Goal: Entertainment & Leisure: Consume media (video, audio)

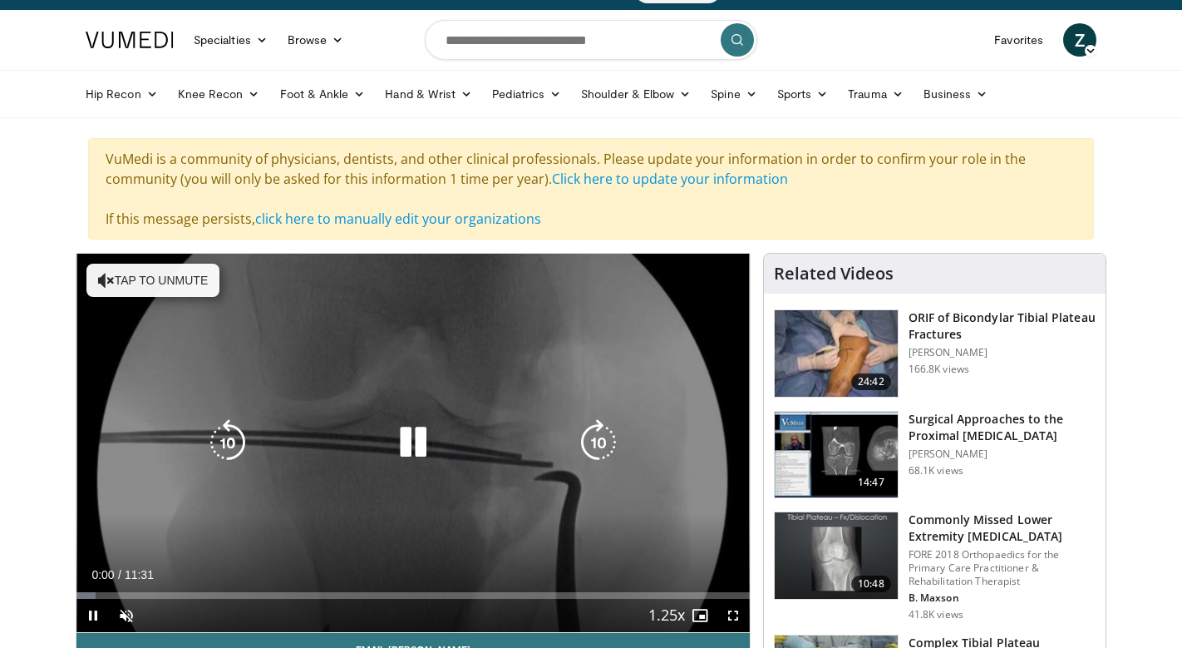
scroll to position [213, 0]
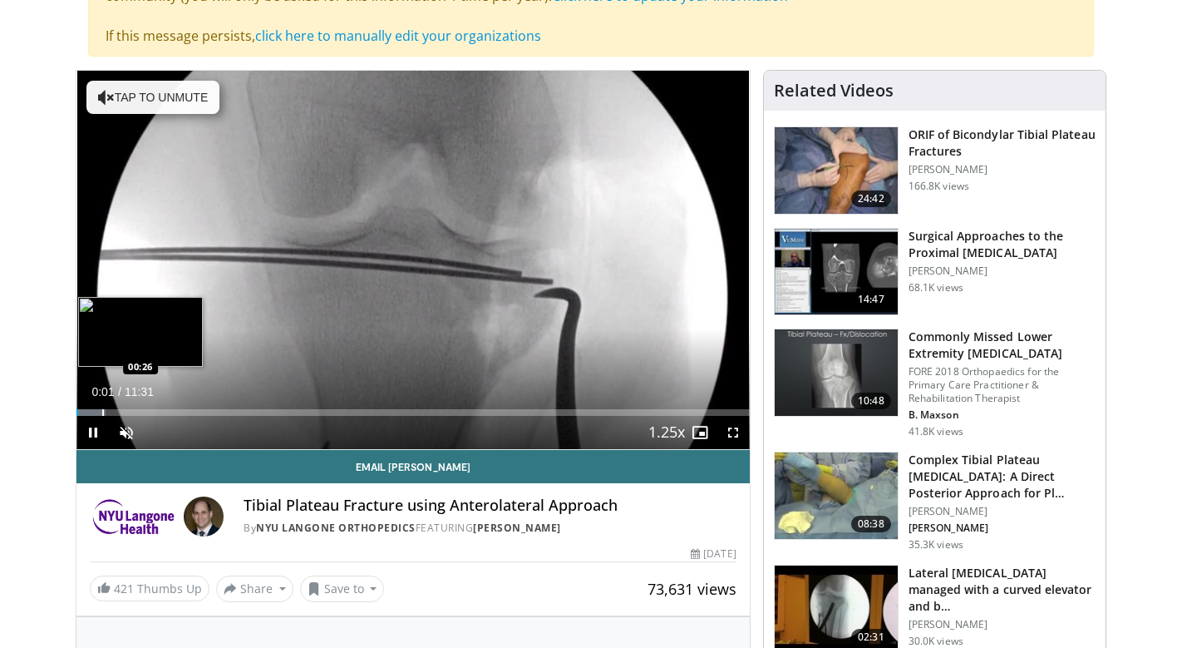
click at [102, 410] on div "Progress Bar" at bounding box center [103, 412] width 2 height 7
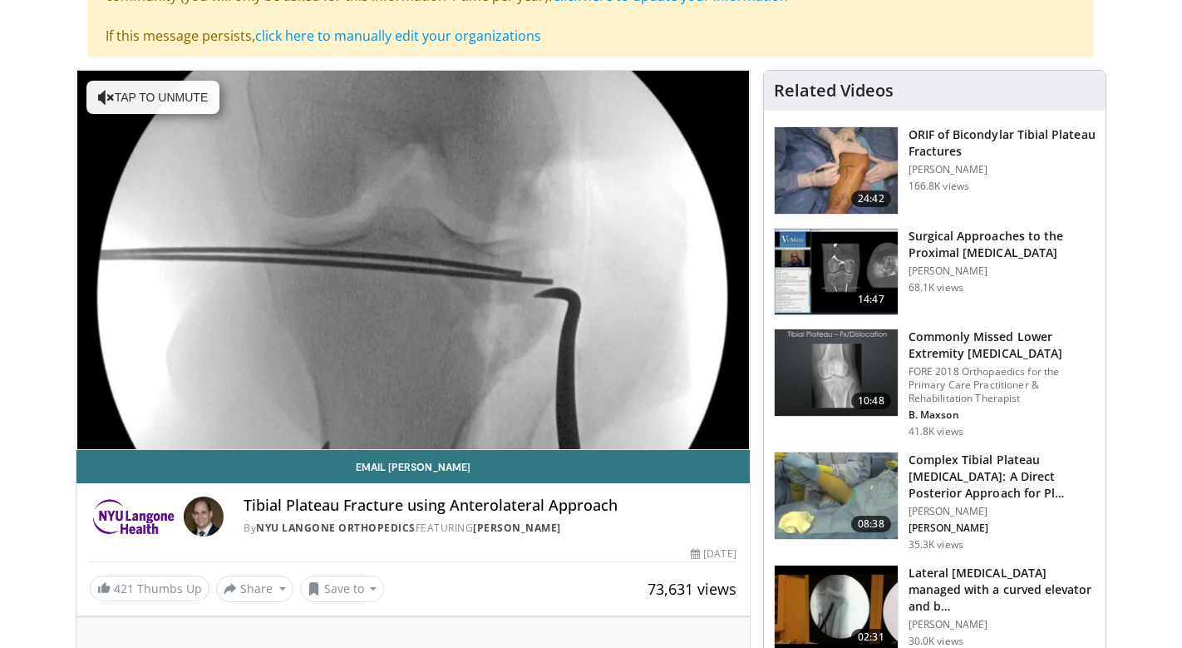
click at [862, 151] on img at bounding box center [836, 170] width 123 height 86
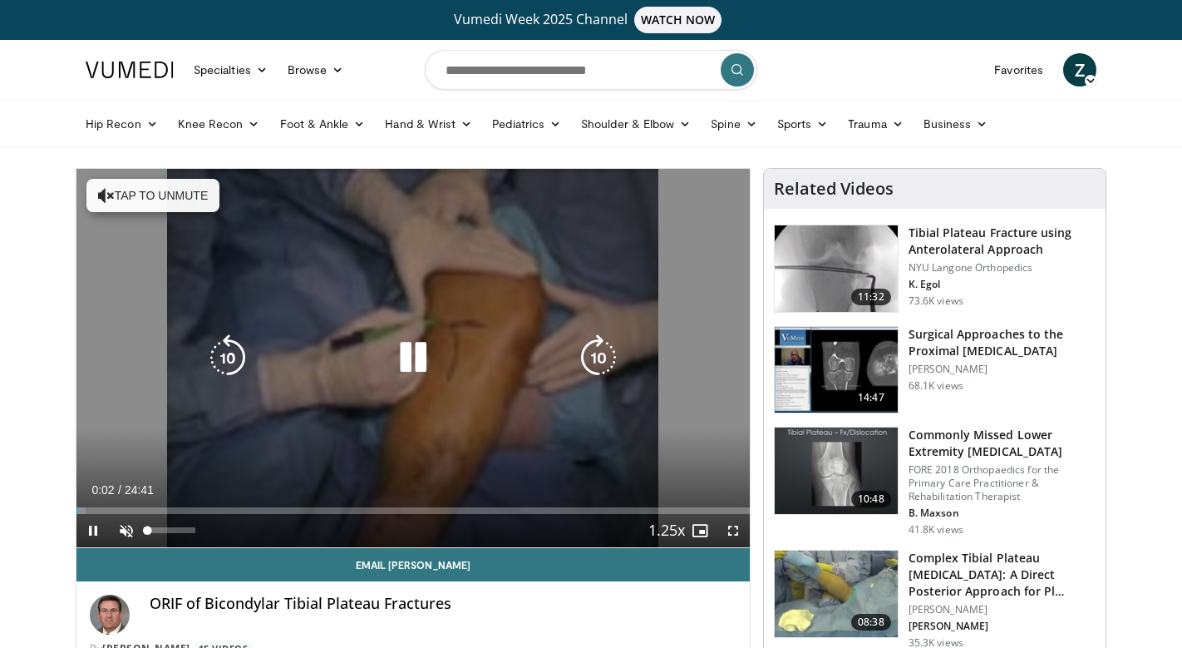
click at [142, 538] on div "Video Player" at bounding box center [171, 530] width 58 height 33
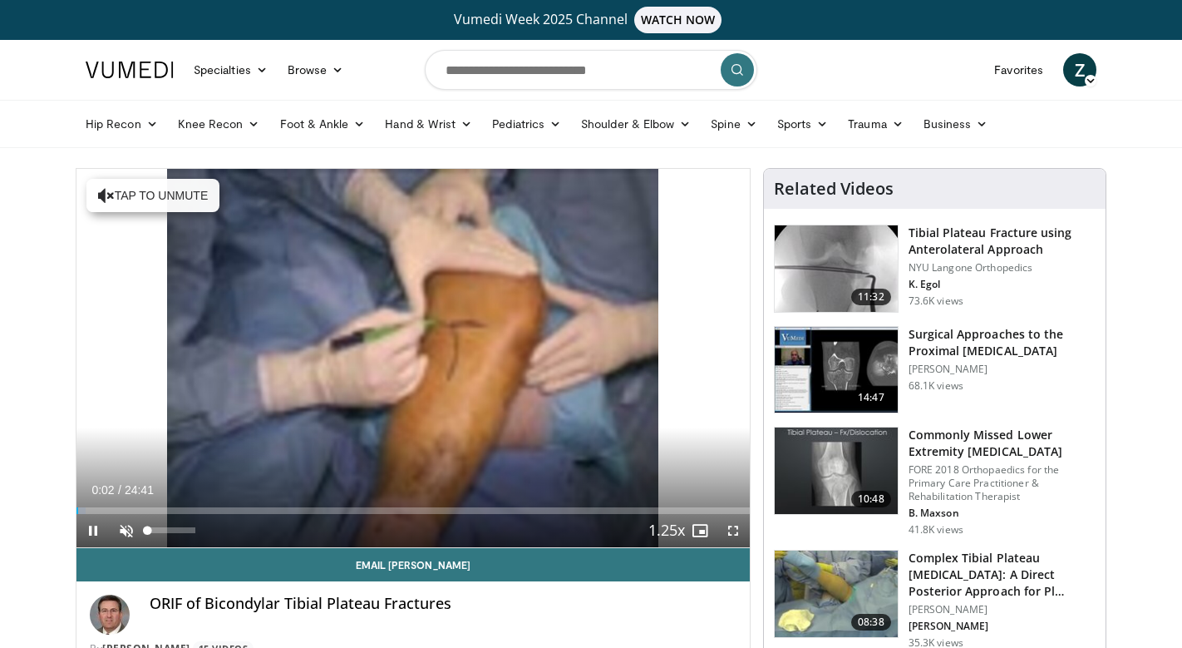
click at [131, 535] on span "Video Player" at bounding box center [126, 530] width 33 height 33
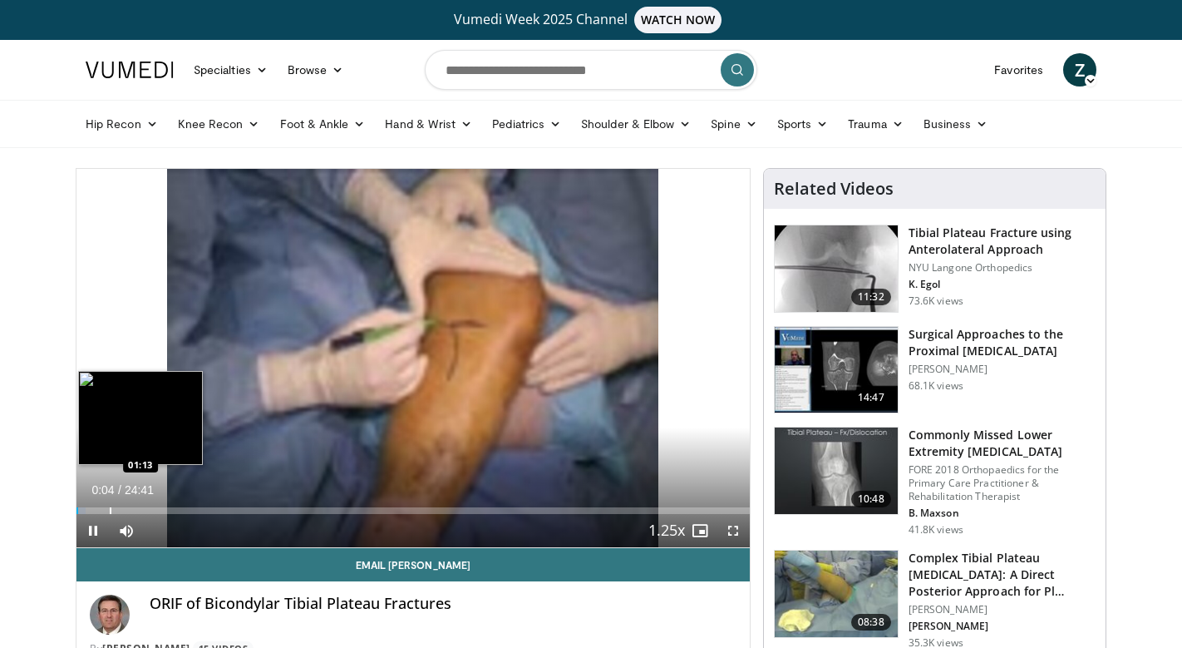
click at [110, 508] on div "Progress Bar" at bounding box center [111, 510] width 2 height 7
click at [140, 508] on div "Progress Bar" at bounding box center [141, 510] width 2 height 7
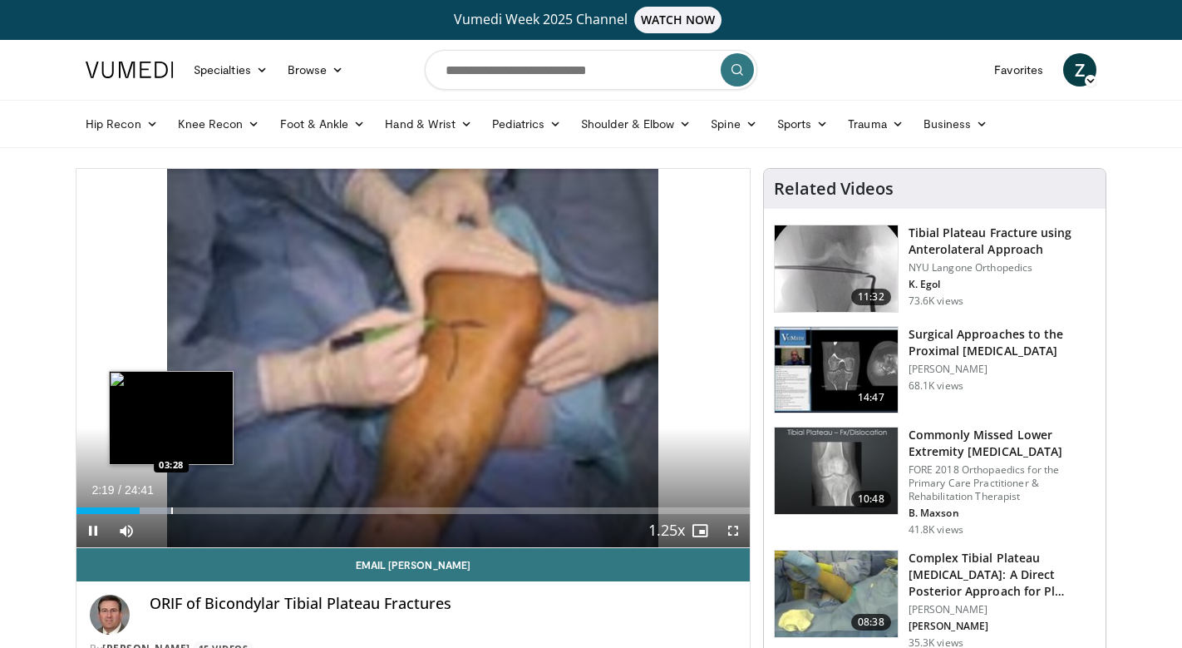
click at [173, 508] on div "Progress Bar" at bounding box center [172, 510] width 2 height 7
click at [192, 508] on div "Progress Bar" at bounding box center [191, 510] width 2 height 7
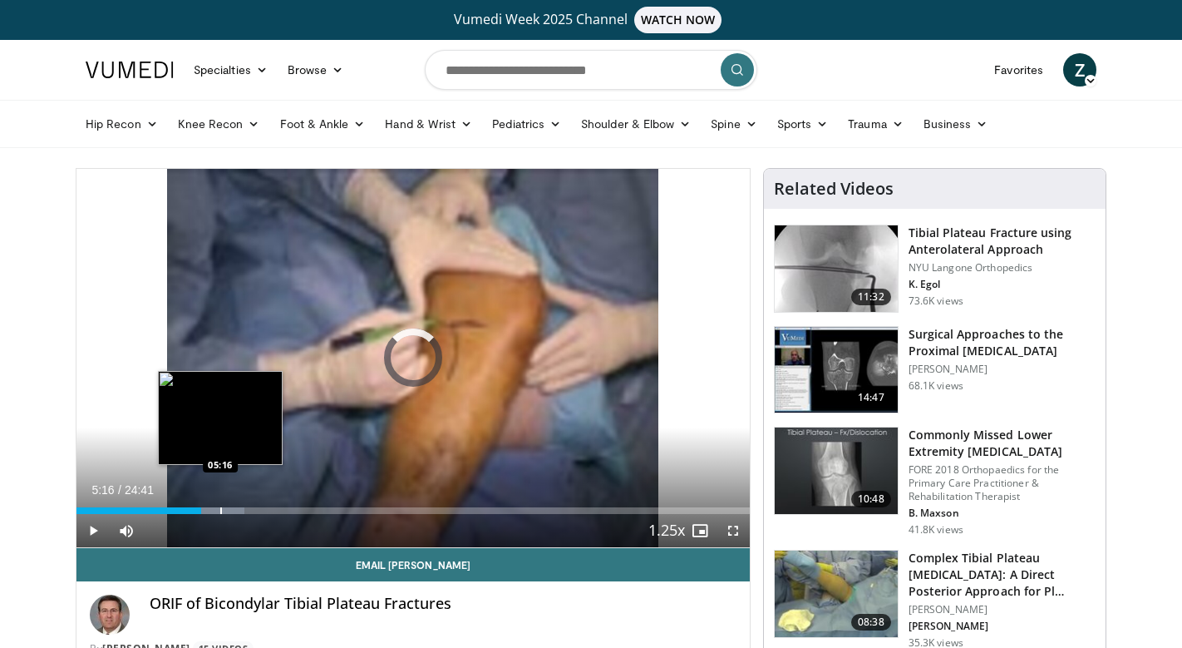
click at [220, 508] on div "Progress Bar" at bounding box center [221, 510] width 2 height 7
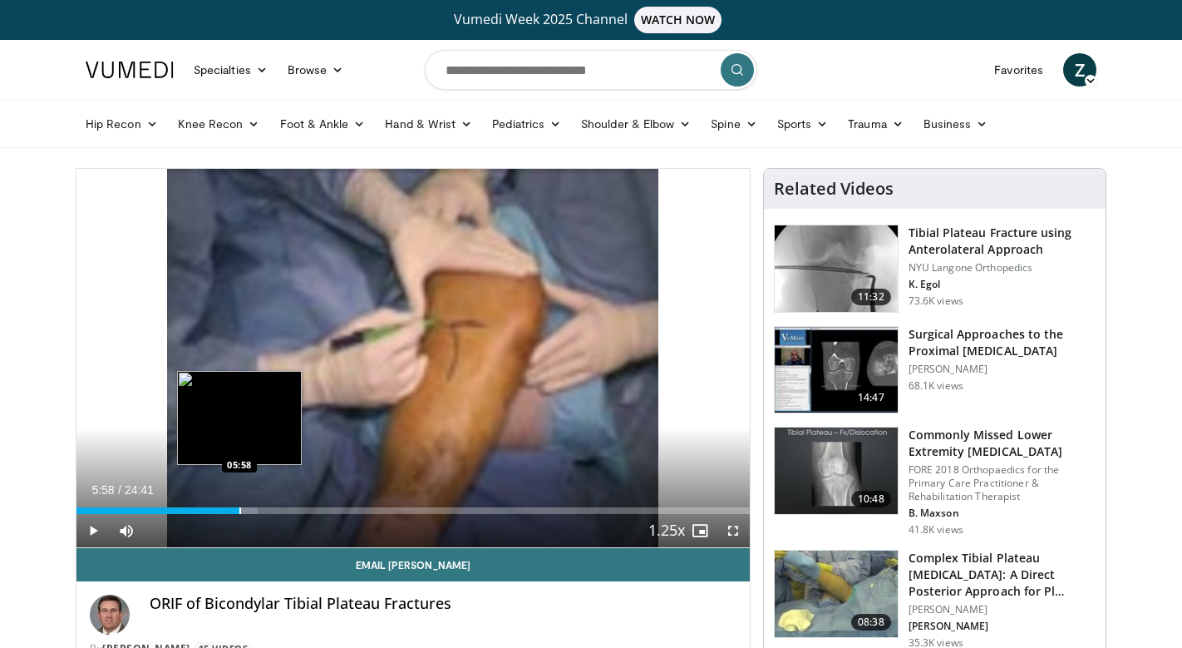
click at [239, 509] on div "Progress Bar" at bounding box center [240, 510] width 2 height 7
